Goal: Task Accomplishment & Management: Use online tool/utility

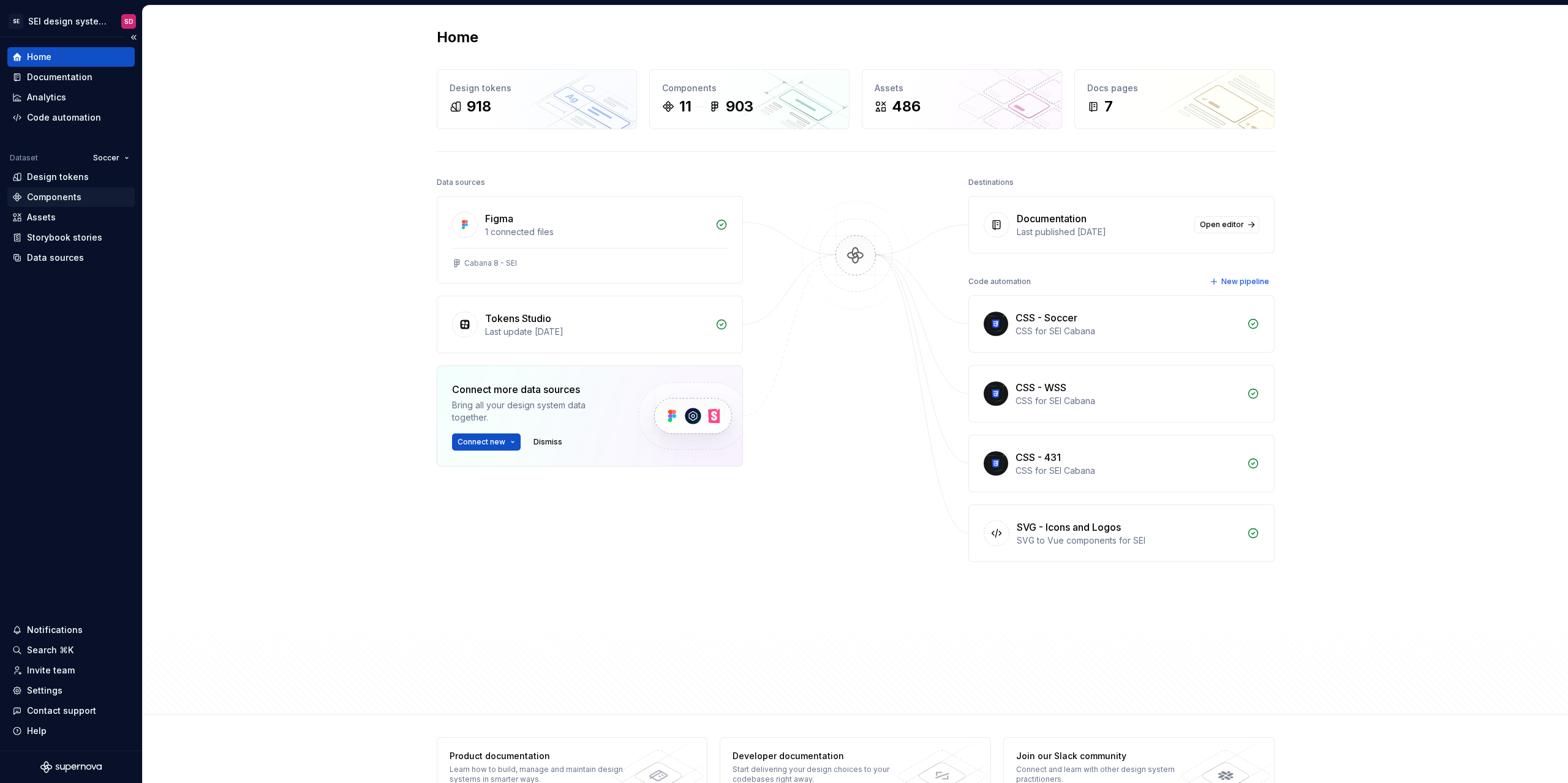
click at [66, 198] on div "Components" at bounding box center [54, 197] width 54 height 12
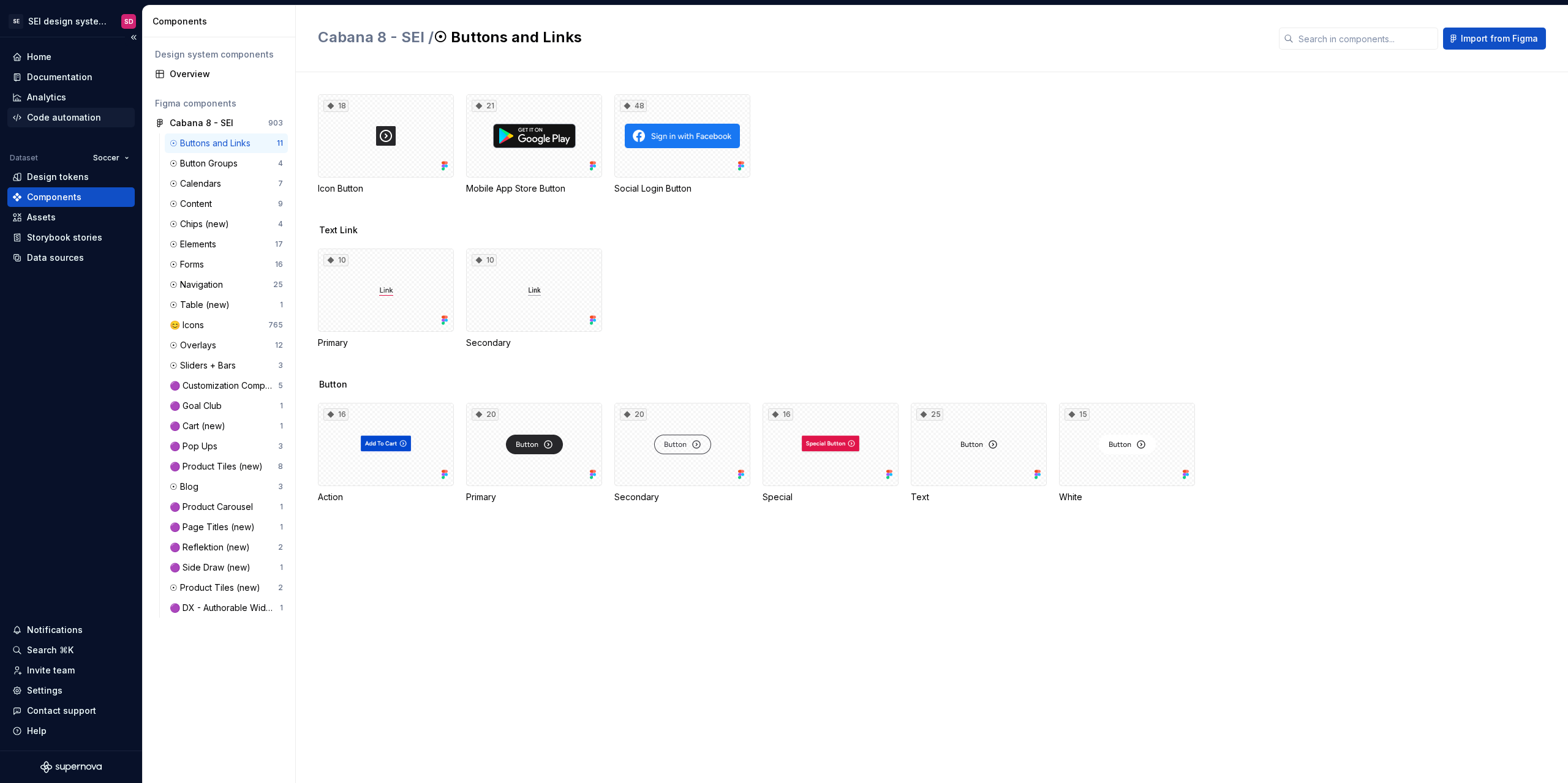
click at [76, 117] on div "Code automation" at bounding box center [63, 118] width 74 height 12
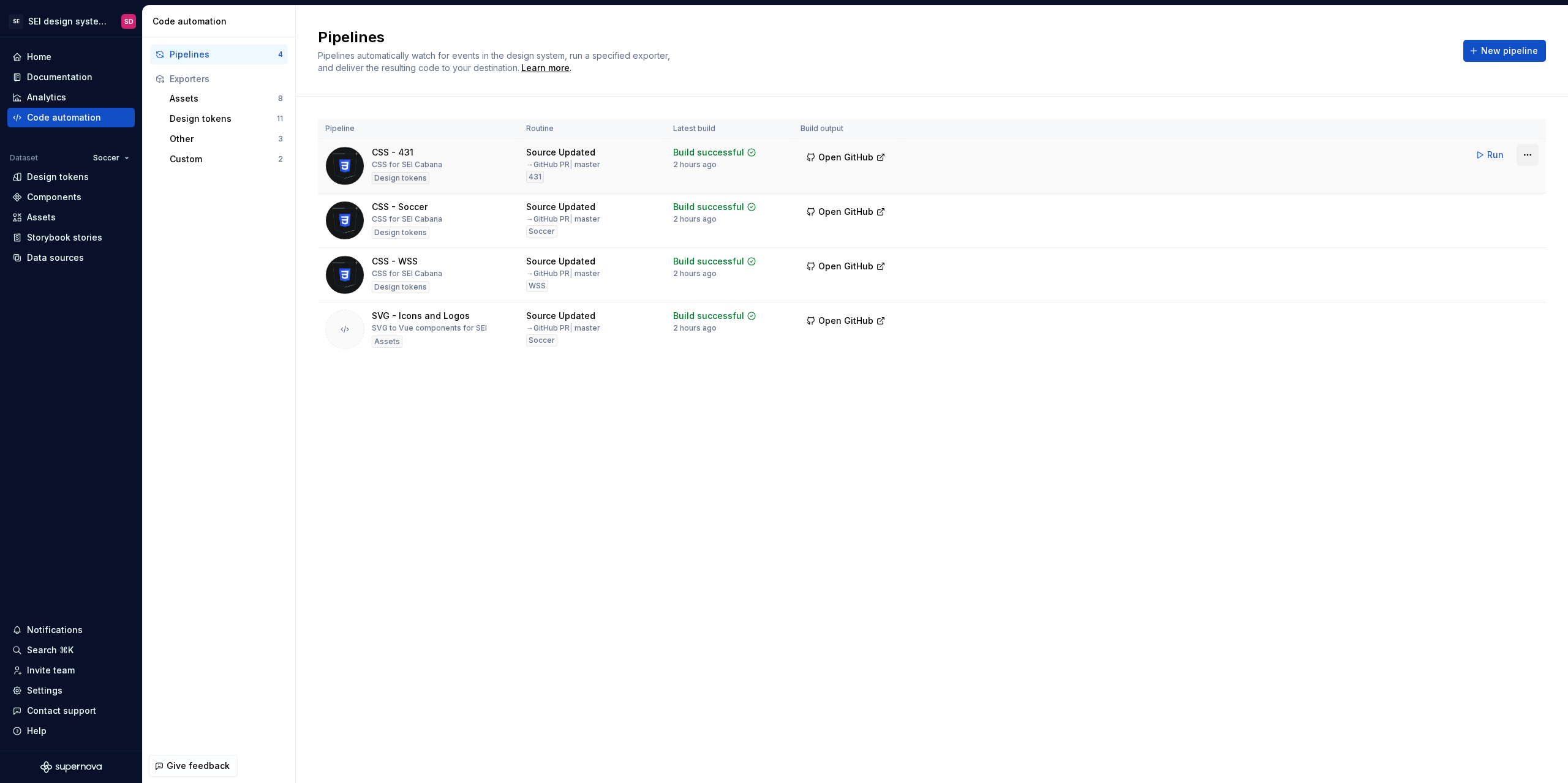
click at [1531, 159] on html "SE SEI design system - backup SD Home Documentation Analytics Code automation D…" at bounding box center [784, 391] width 1568 height 783
click at [1495, 183] on div "Edit pipeline" at bounding box center [1512, 181] width 104 height 12
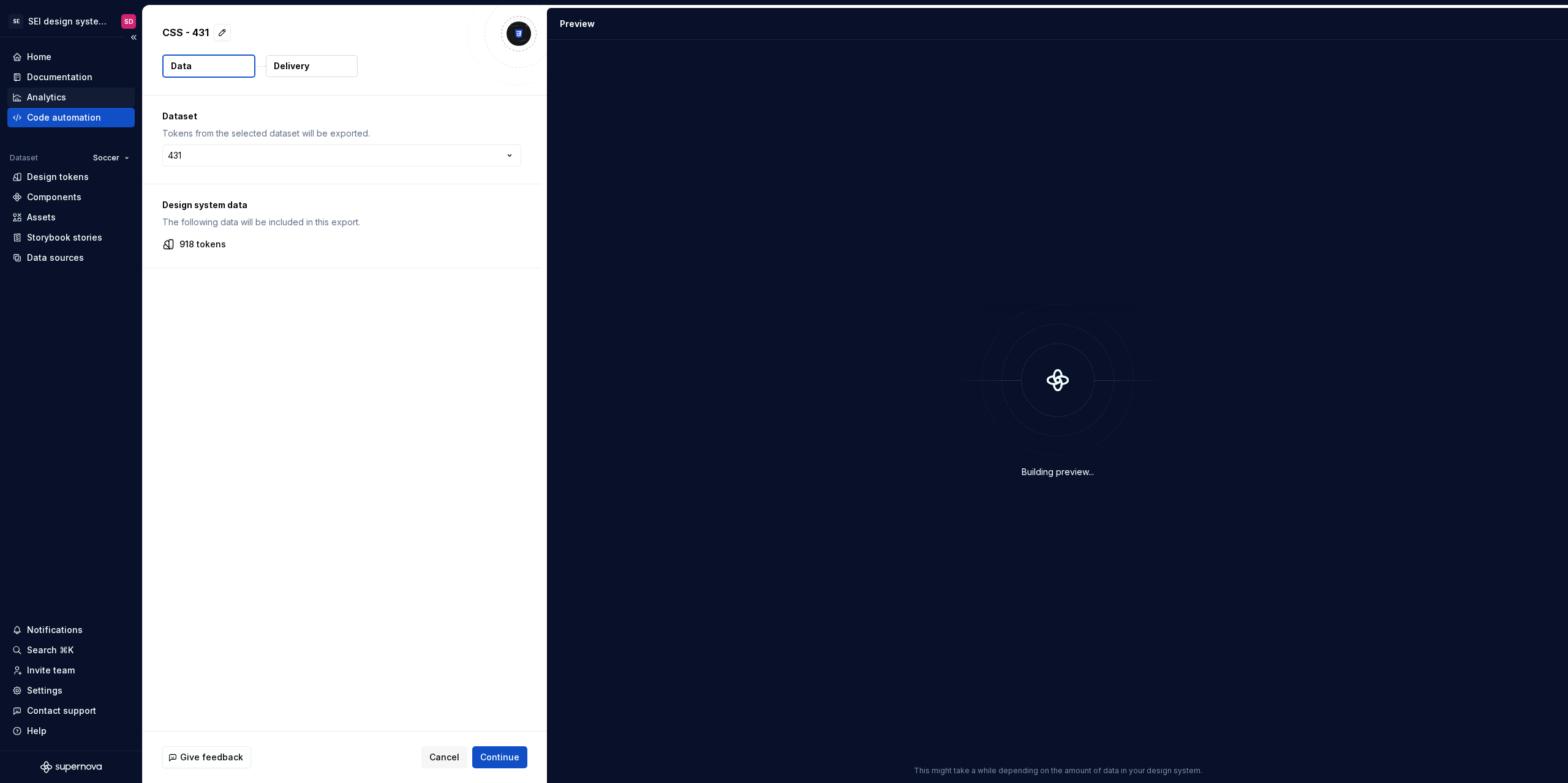
click at [64, 96] on div "Analytics" at bounding box center [46, 97] width 39 height 12
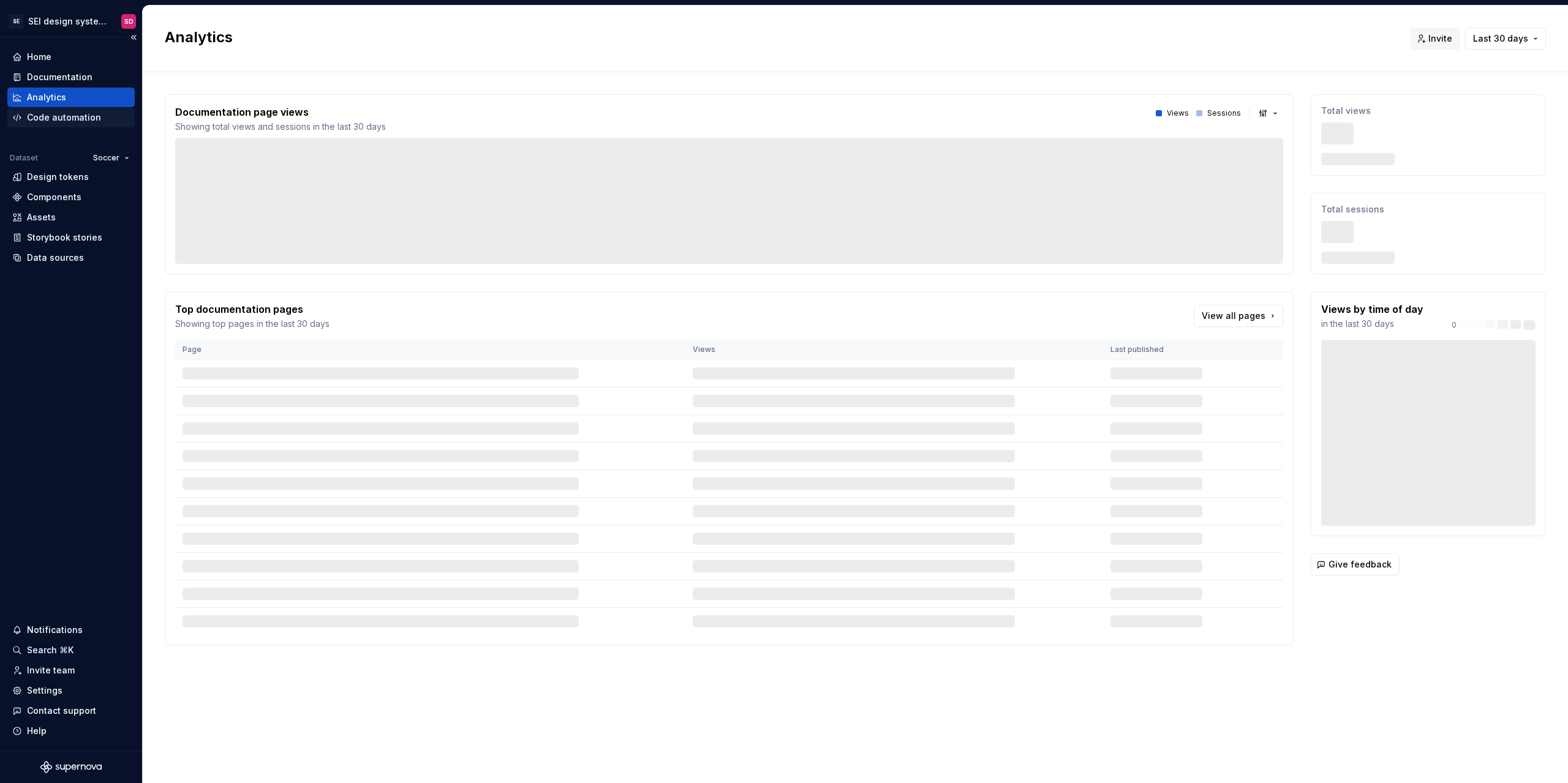
click at [67, 114] on div "Code automation" at bounding box center [63, 118] width 74 height 12
